Goal: Information Seeking & Learning: Learn about a topic

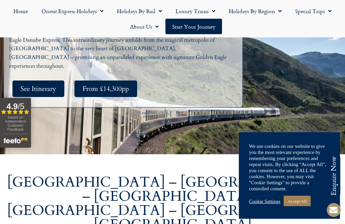
scroll to position [142, 0]
click at [299, 206] on link "Accept All" at bounding box center [296, 201] width 27 height 10
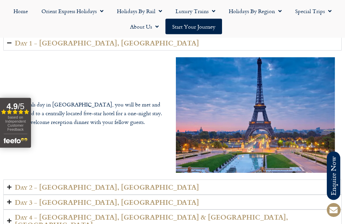
scroll to position [778, 0]
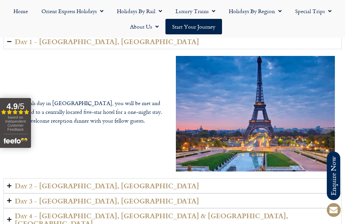
click at [288, 144] on div "On arrivals day in [GEOGRAPHIC_DATA], you will be met and transferred to a cent…" at bounding box center [172, 113] width 338 height 129
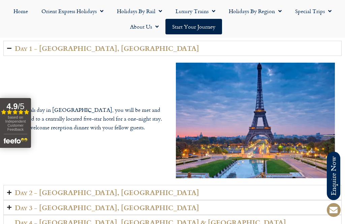
scroll to position [771, 0]
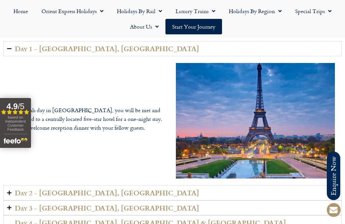
click at [272, 185] on summary "Day 2 - [GEOGRAPHIC_DATA], [GEOGRAPHIC_DATA]" at bounding box center [172, 192] width 338 height 15
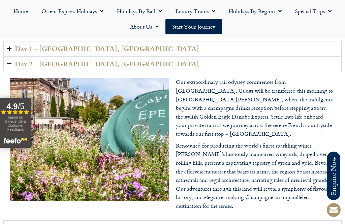
click at [279, 153] on p "Renowned for producing the world’s finest sparkling wines, [PERSON_NAME]’s lusc…" at bounding box center [255, 175] width 159 height 69
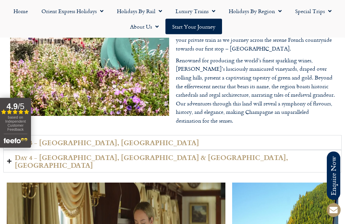
scroll to position [857, 0]
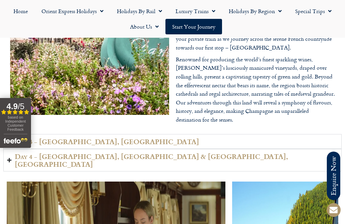
click at [285, 149] on summary "Day 4 - [GEOGRAPHIC_DATA], [GEOGRAPHIC_DATA] & [GEOGRAPHIC_DATA], [GEOGRAPHIC_D…" at bounding box center [172, 160] width 338 height 23
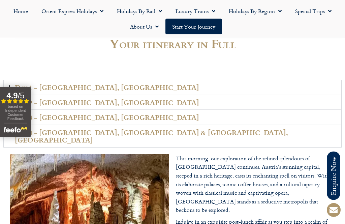
scroll to position [733, 0]
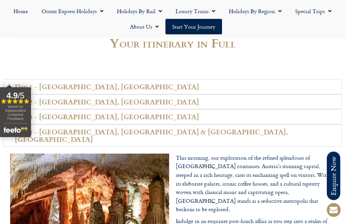
click at [269, 109] on summary "Day 3 - [GEOGRAPHIC_DATA], [GEOGRAPHIC_DATA]" at bounding box center [172, 116] width 338 height 15
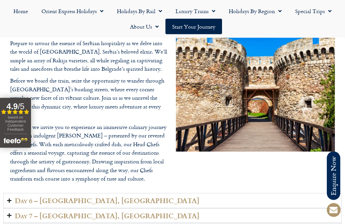
scroll to position [1456, 0]
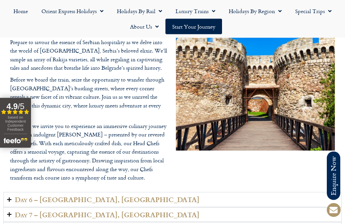
click at [281, 207] on summary "Day 7 – [GEOGRAPHIC_DATA], [GEOGRAPHIC_DATA]" at bounding box center [172, 214] width 338 height 15
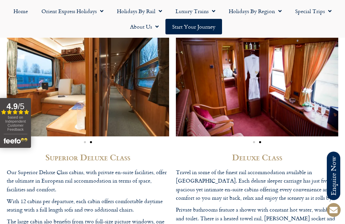
scroll to position [1646, 0]
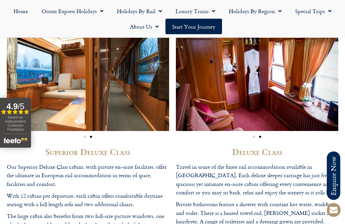
click at [273, 200] on p "Private bathrooms feature a shower with constant hot water, washbasin and toile…" at bounding box center [257, 221] width 162 height 43
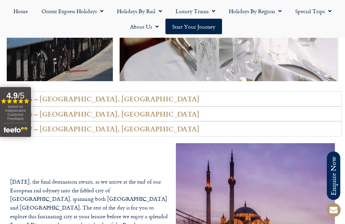
scroll to position [1314, 0]
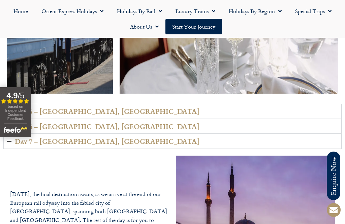
click at [281, 155] on img "Accordion. Open links with Enter or Space, close with Escape, and navigate with…" at bounding box center [255, 217] width 159 height 124
click at [22, 104] on summary "Day 5 – [GEOGRAPHIC_DATA], [GEOGRAPHIC_DATA]" at bounding box center [172, 111] width 338 height 15
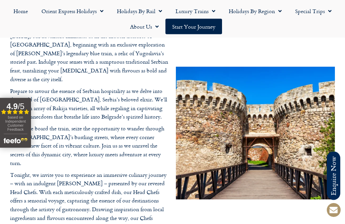
scroll to position [1409, 0]
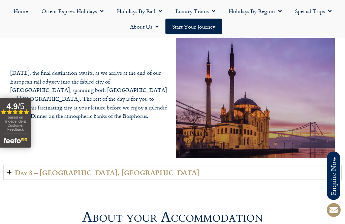
scroll to position [1435, 0]
click at [296, 165] on summary "Day 8 – [GEOGRAPHIC_DATA], [GEOGRAPHIC_DATA]" at bounding box center [172, 172] width 338 height 15
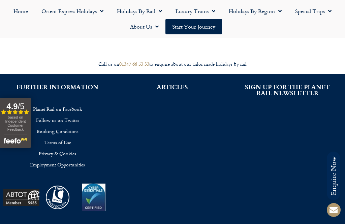
scroll to position [2375, 0]
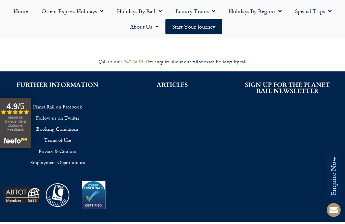
click at [341, 91] on div "**********" at bounding box center [287, 146] width 115 height 150
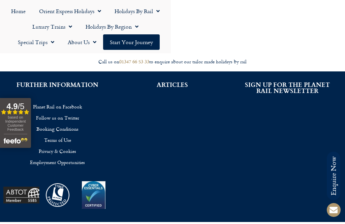
scroll to position [1729, 0]
